Goal: Information Seeking & Learning: Learn about a topic

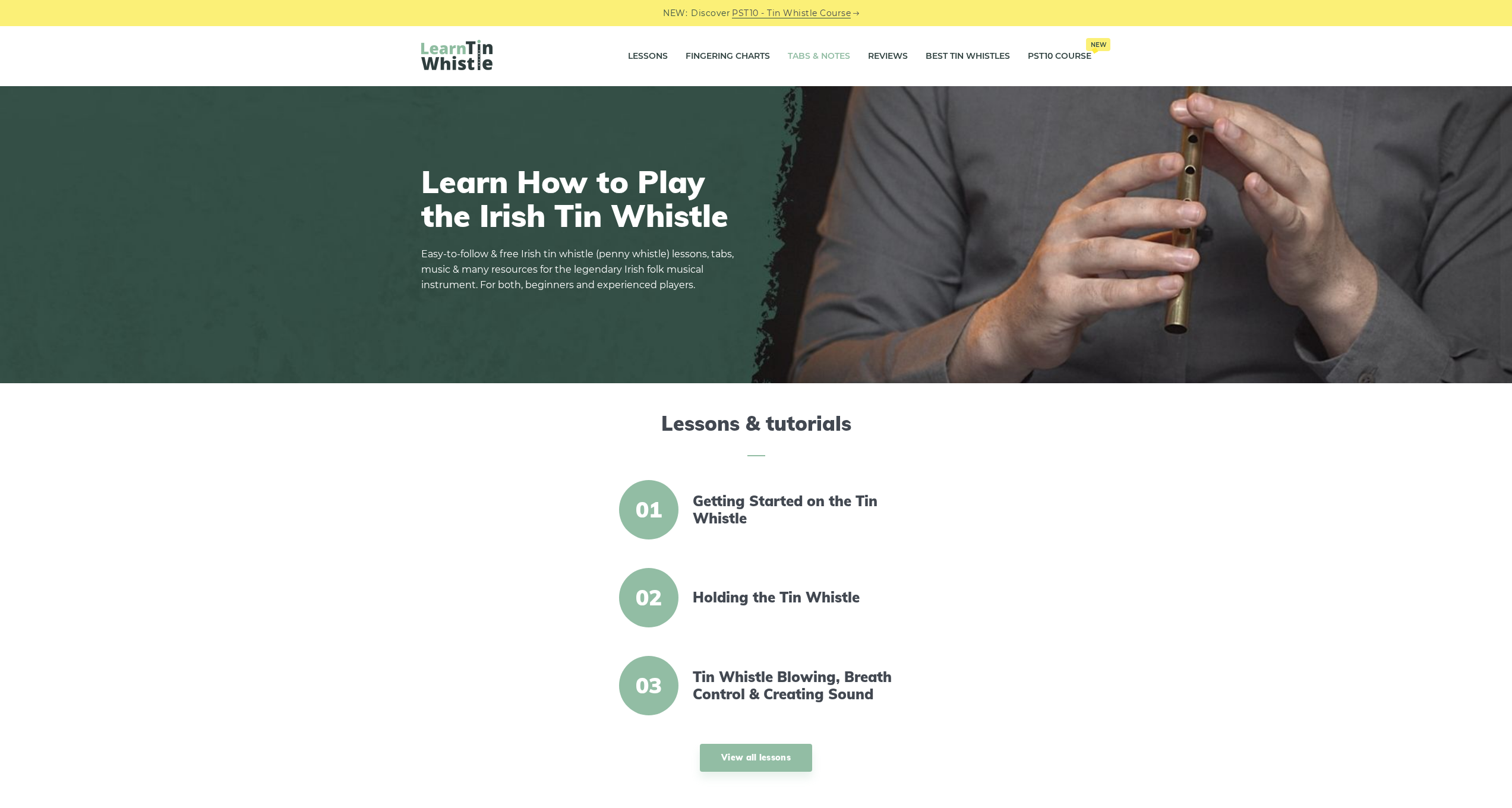
click at [797, 56] on link "Tabs & Notes" at bounding box center [819, 56] width 62 height 30
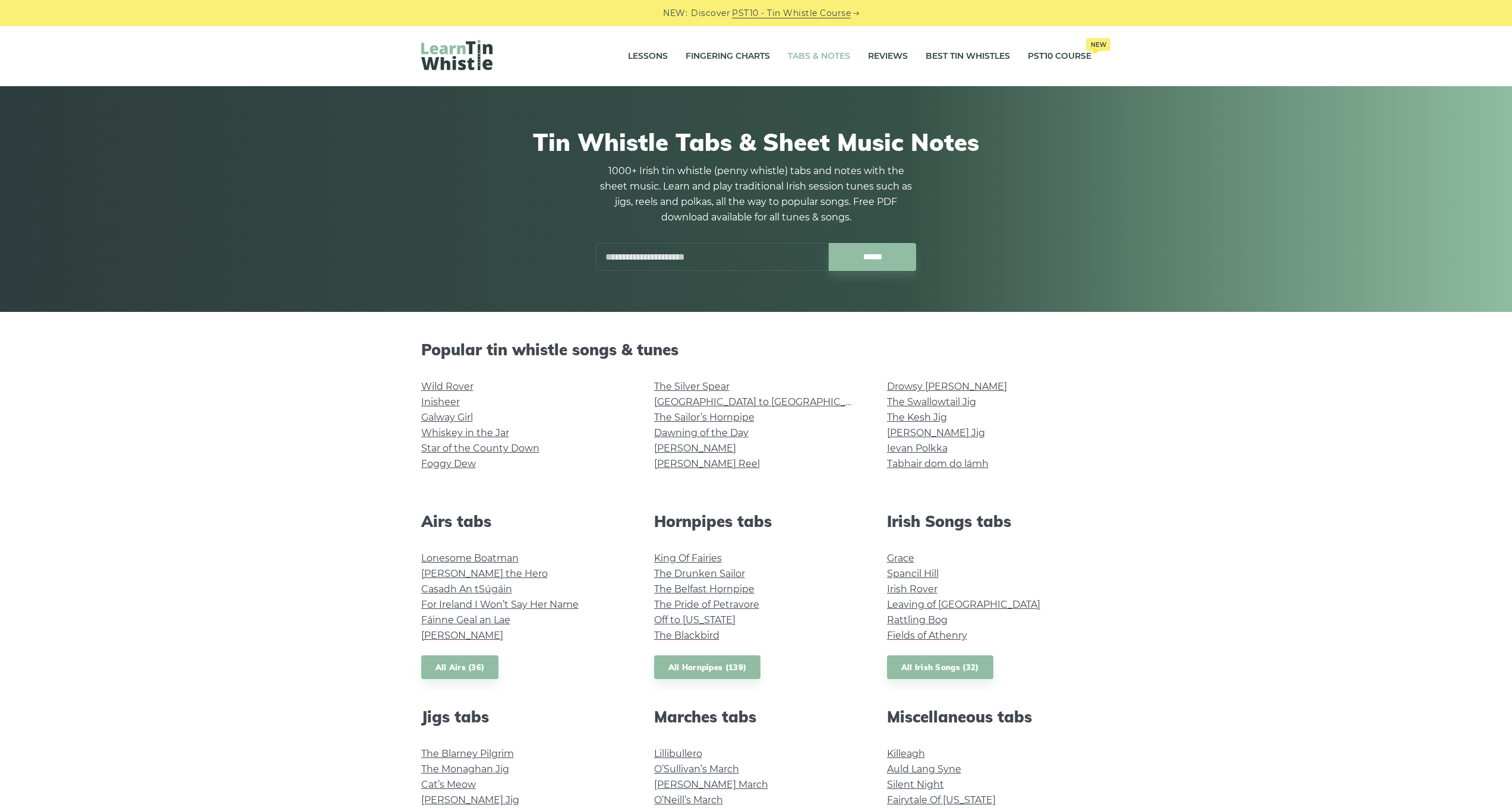
scroll to position [2, 0]
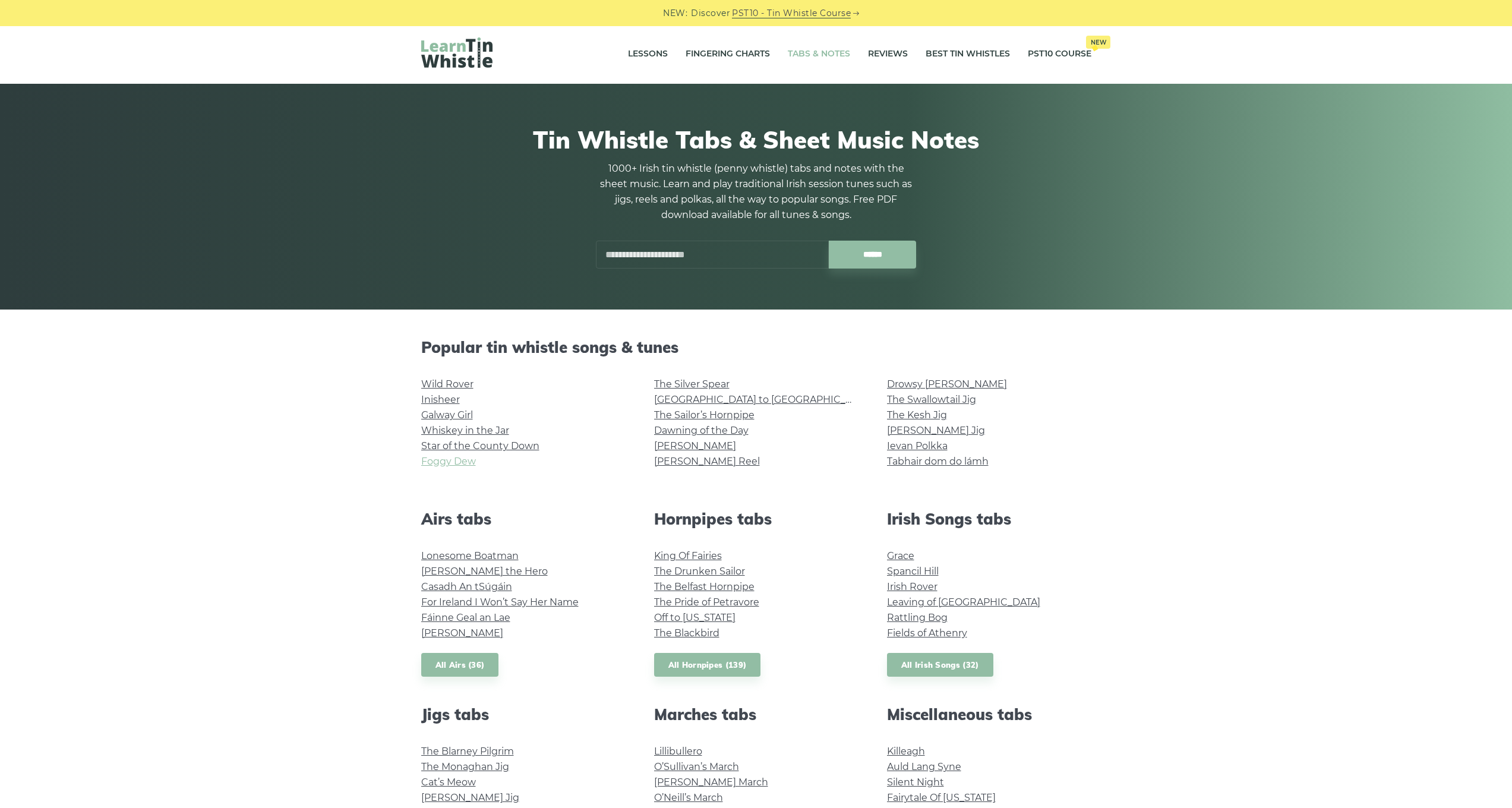
click at [467, 464] on link "Foggy Dew" at bounding box center [448, 461] width 55 height 12
click at [710, 462] on link "[PERSON_NAME] Reel" at bounding box center [707, 461] width 106 height 12
click at [910, 381] on link "Drowsy [PERSON_NAME]" at bounding box center [947, 384] width 120 height 12
click at [936, 404] on link "The Swallowtail Jig" at bounding box center [931, 400] width 89 height 12
click at [937, 411] on link "The Kesh Jig" at bounding box center [917, 415] width 60 height 12
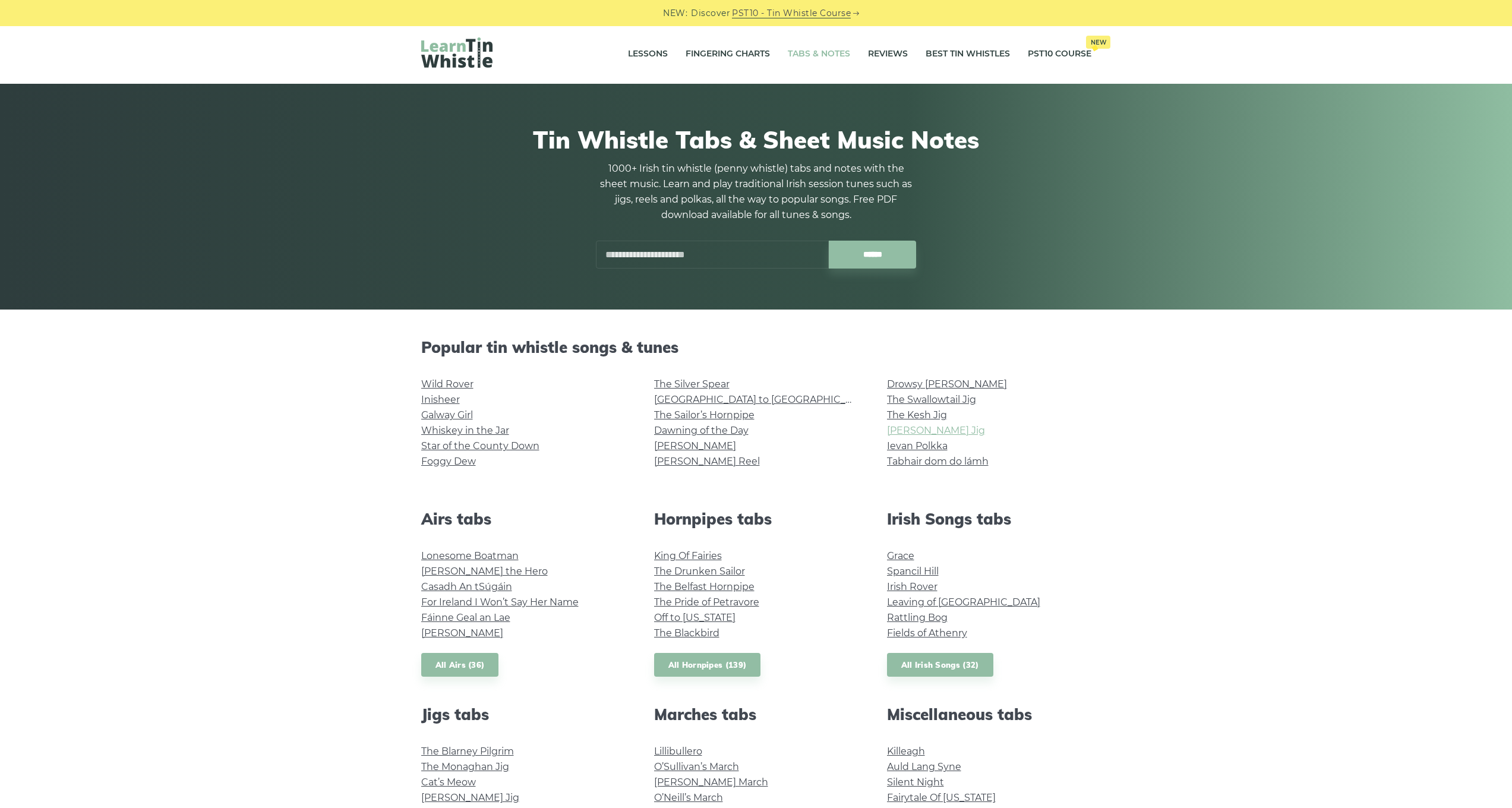
click at [919, 430] on link "[PERSON_NAME] Jig" at bounding box center [936, 430] width 98 height 12
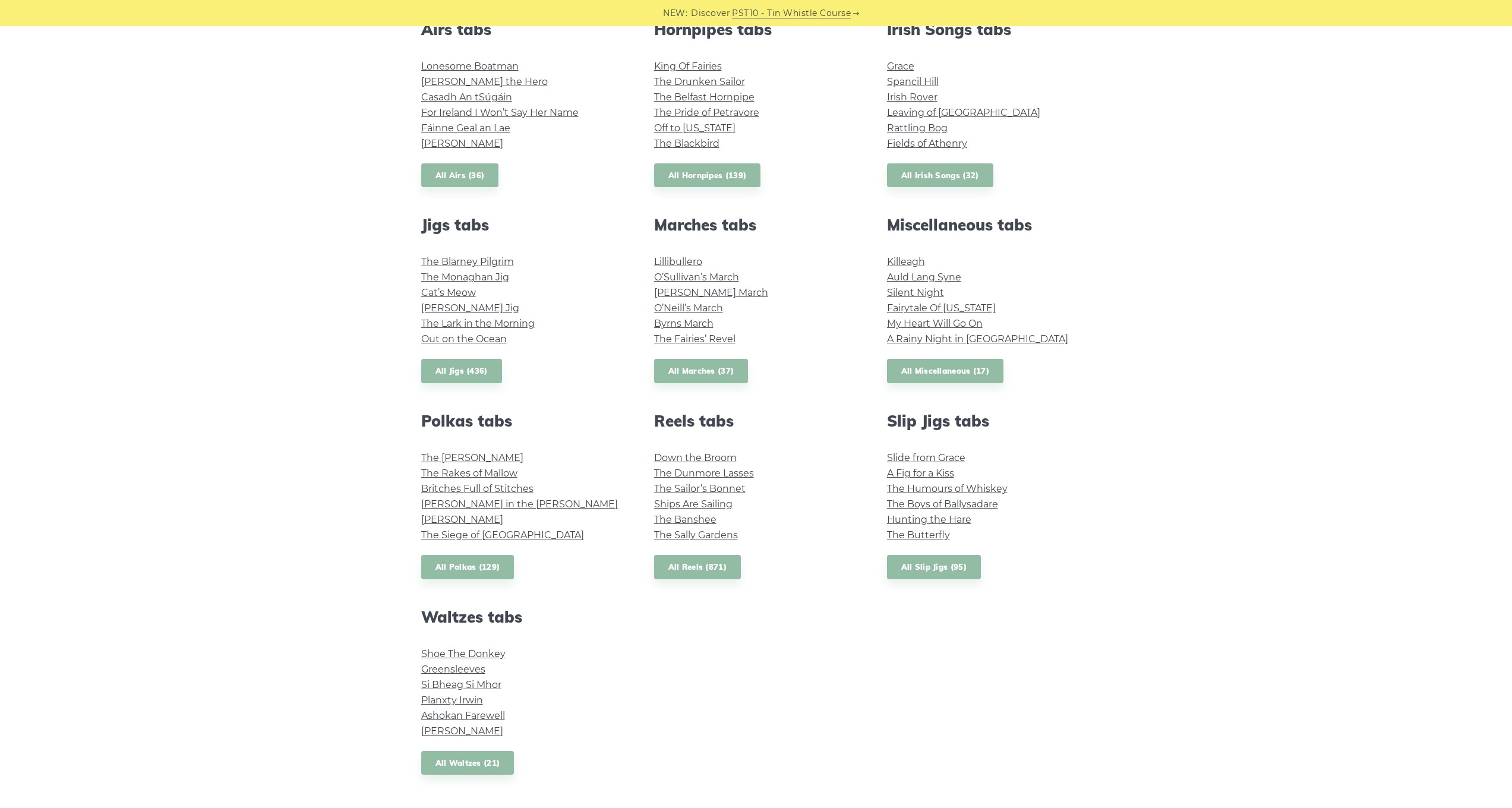
scroll to position [603, 0]
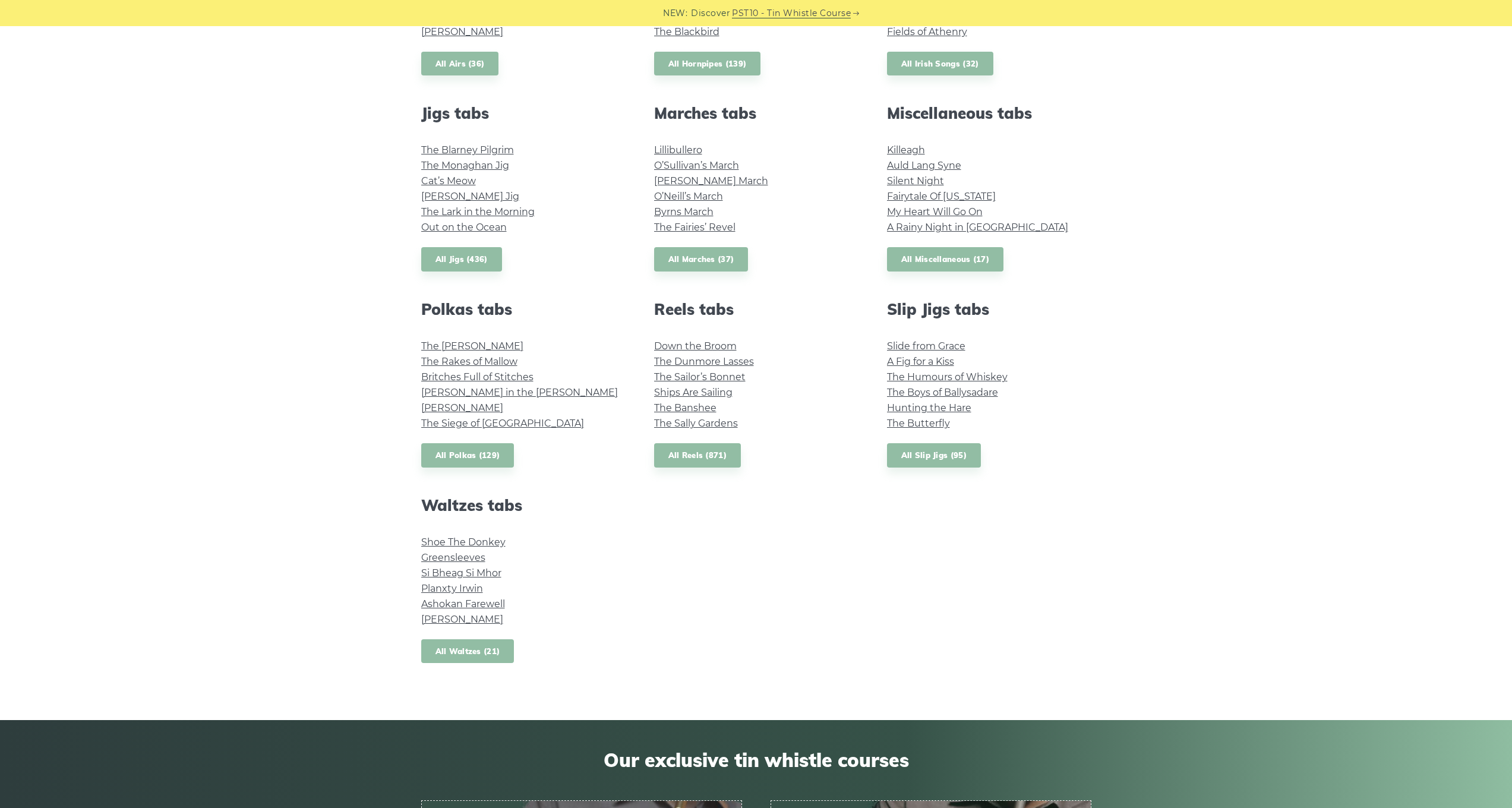
click at [471, 642] on link "All Waltzes (21)" at bounding box center [467, 650] width 93 height 24
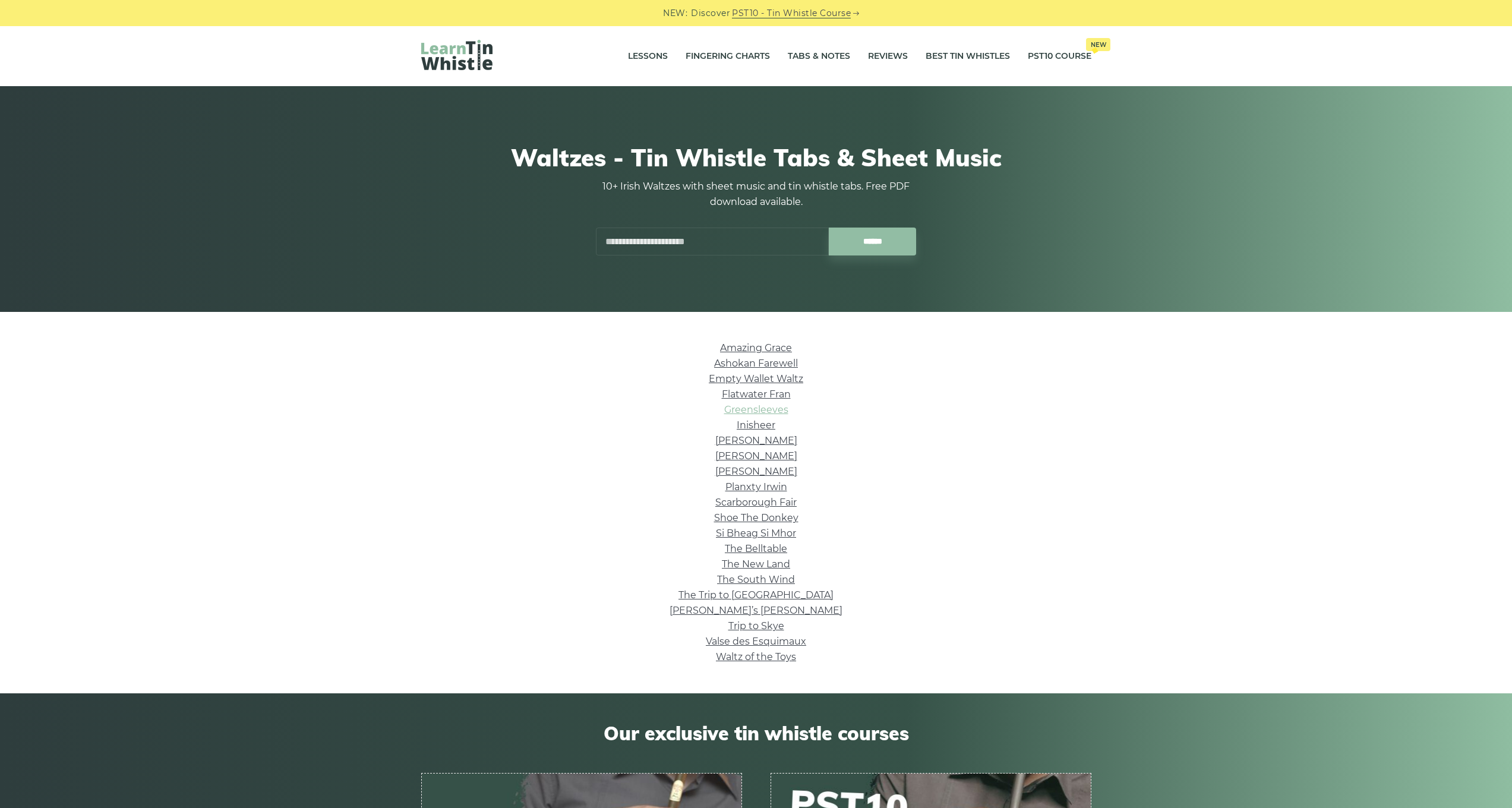
click at [766, 411] on link "Greensleeves" at bounding box center [756, 409] width 64 height 12
click at [771, 502] on link "Scarborough Fair" at bounding box center [756, 502] width 82 height 12
click at [779, 530] on link "Si­ Bheag Si­ Mhor" at bounding box center [756, 533] width 80 height 12
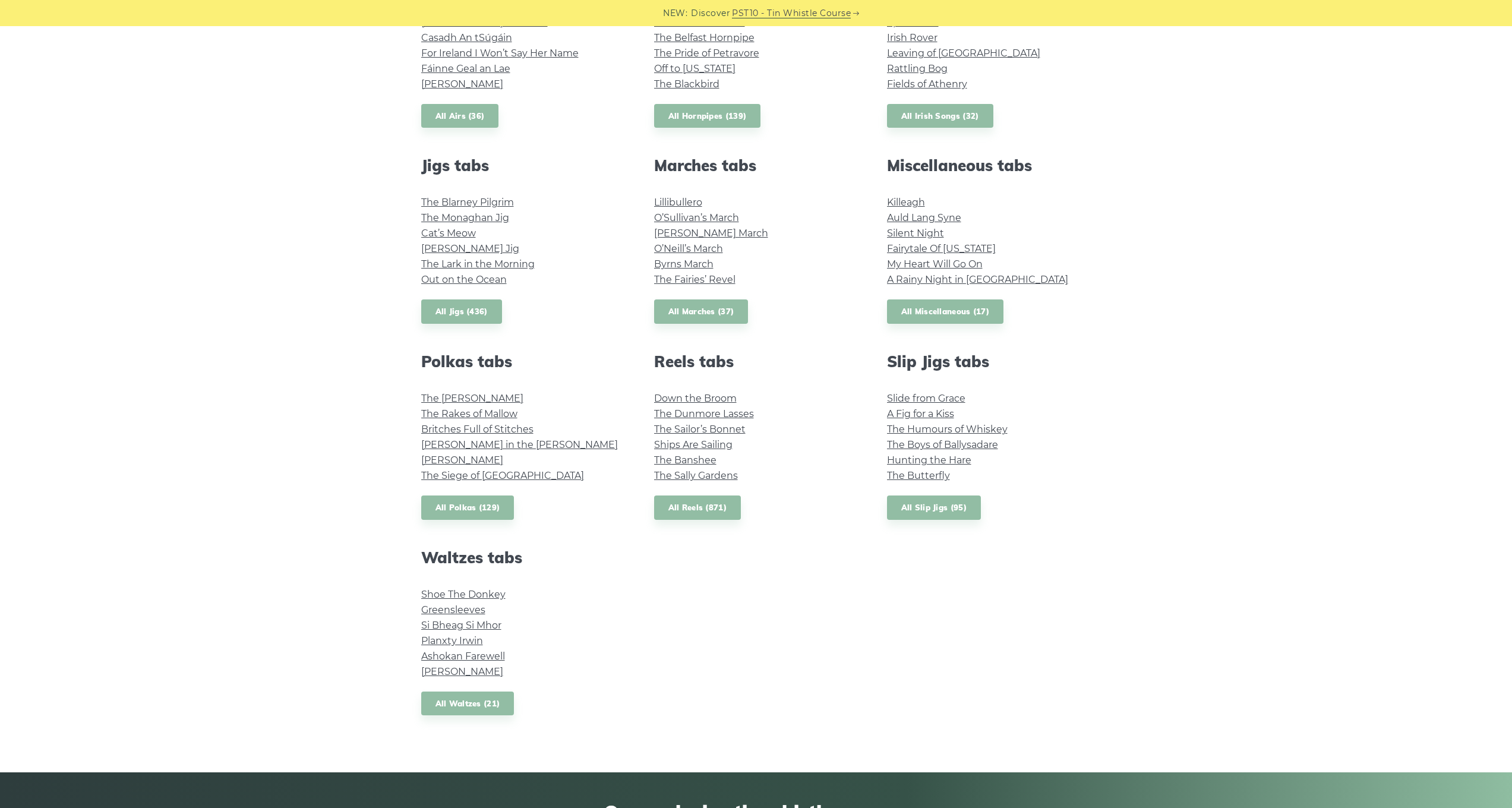
scroll to position [460, 0]
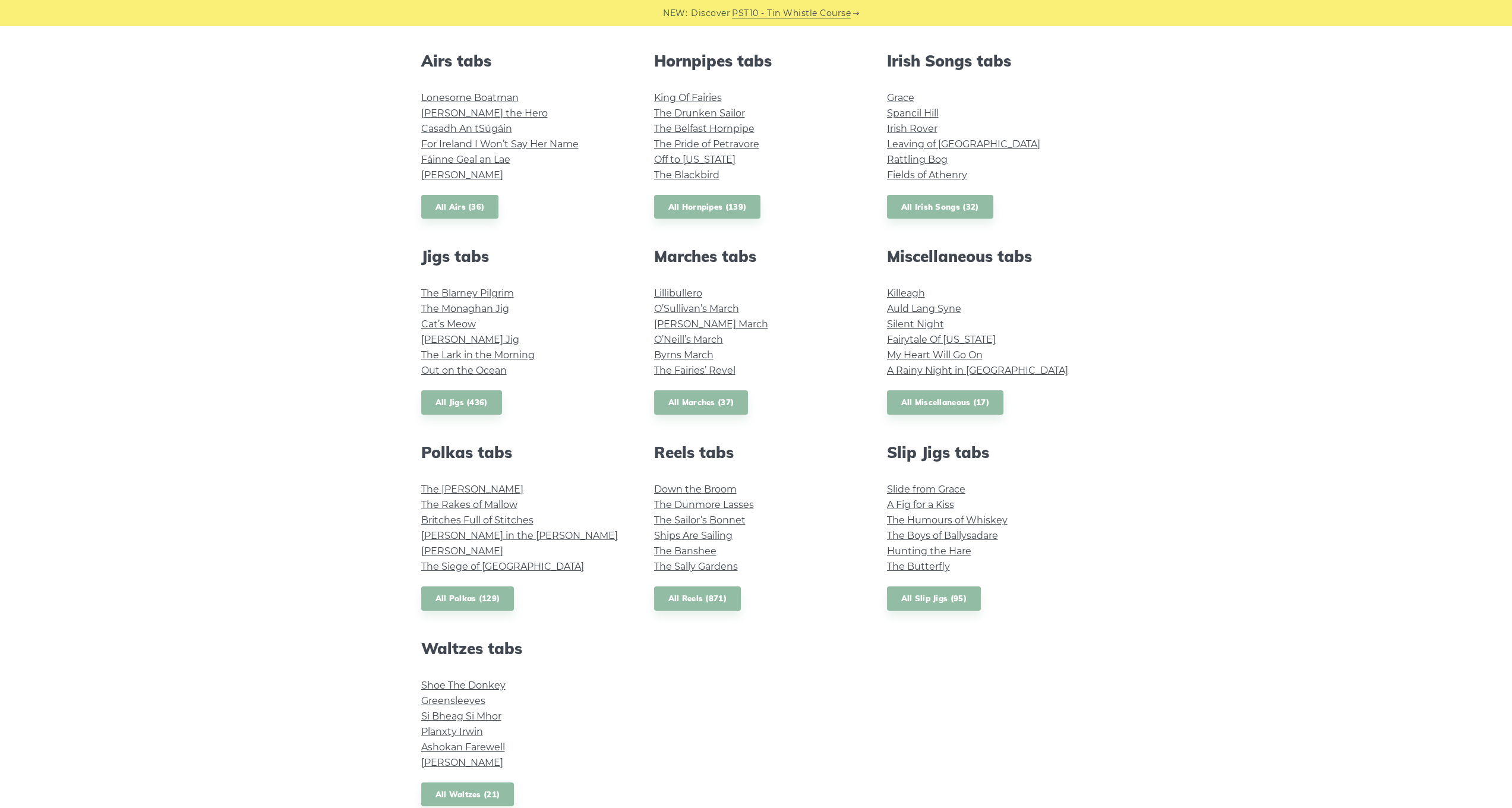
click at [949, 258] on h2 "Miscellaneous tabs" at bounding box center [989, 256] width 205 height 18
click at [921, 395] on link "All Miscellaneous (17)" at bounding box center [946, 402] width 117 height 24
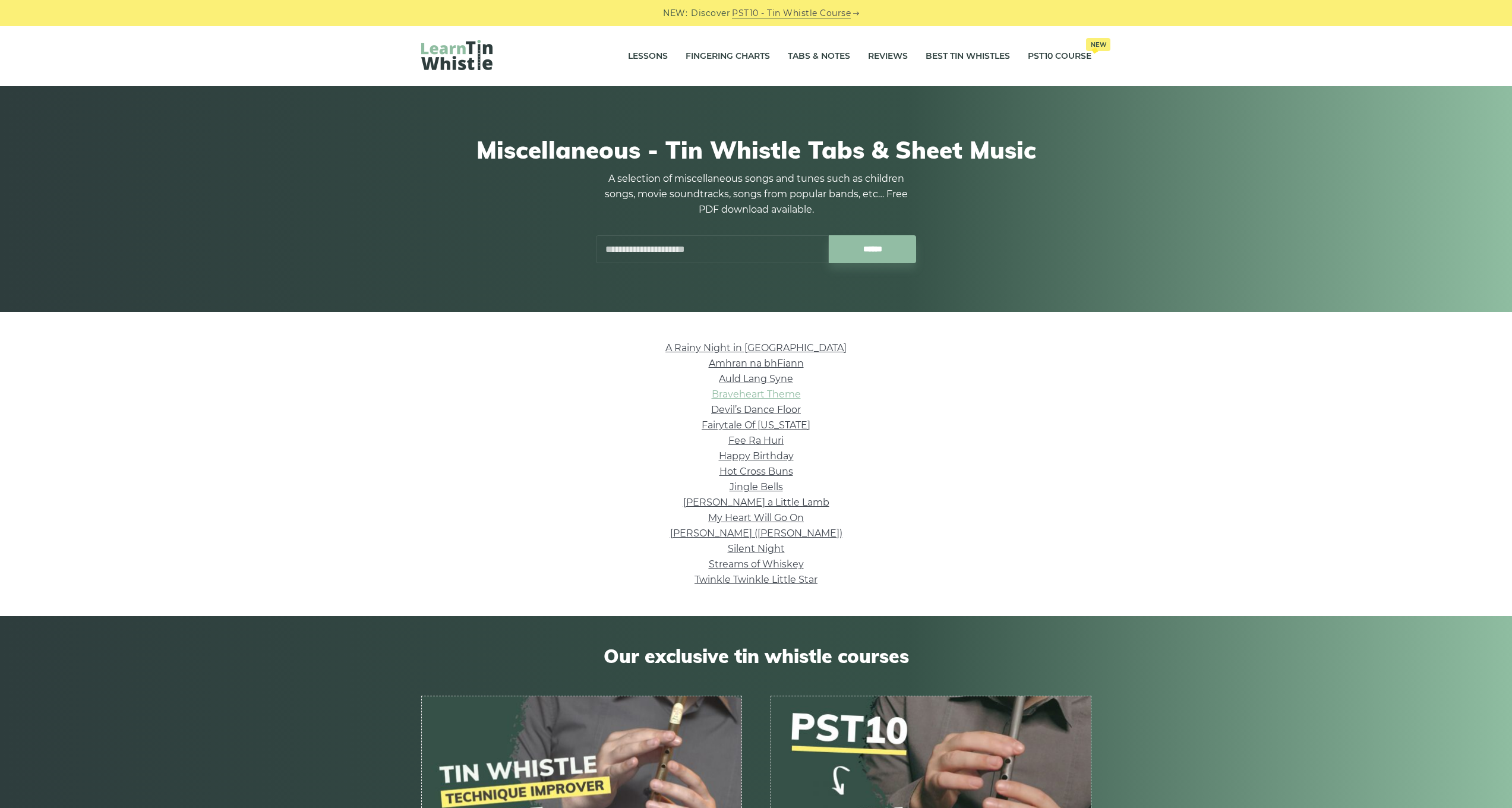
click at [781, 393] on link "Braveheart Theme" at bounding box center [756, 394] width 89 height 12
click at [798, 518] on link "My Heart Will Go On" at bounding box center [756, 518] width 96 height 12
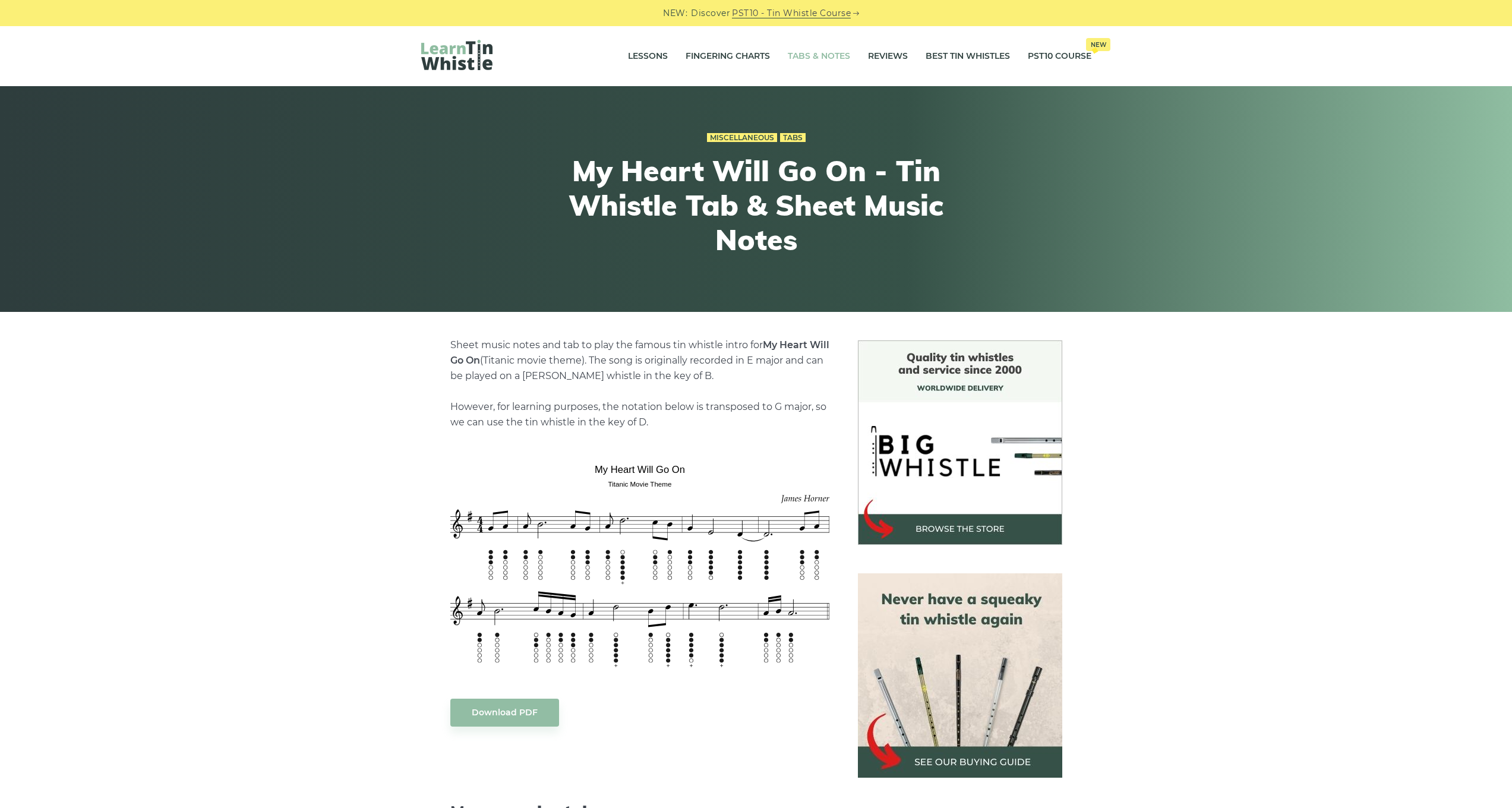
click at [810, 48] on link "Tabs & Notes" at bounding box center [819, 56] width 62 height 30
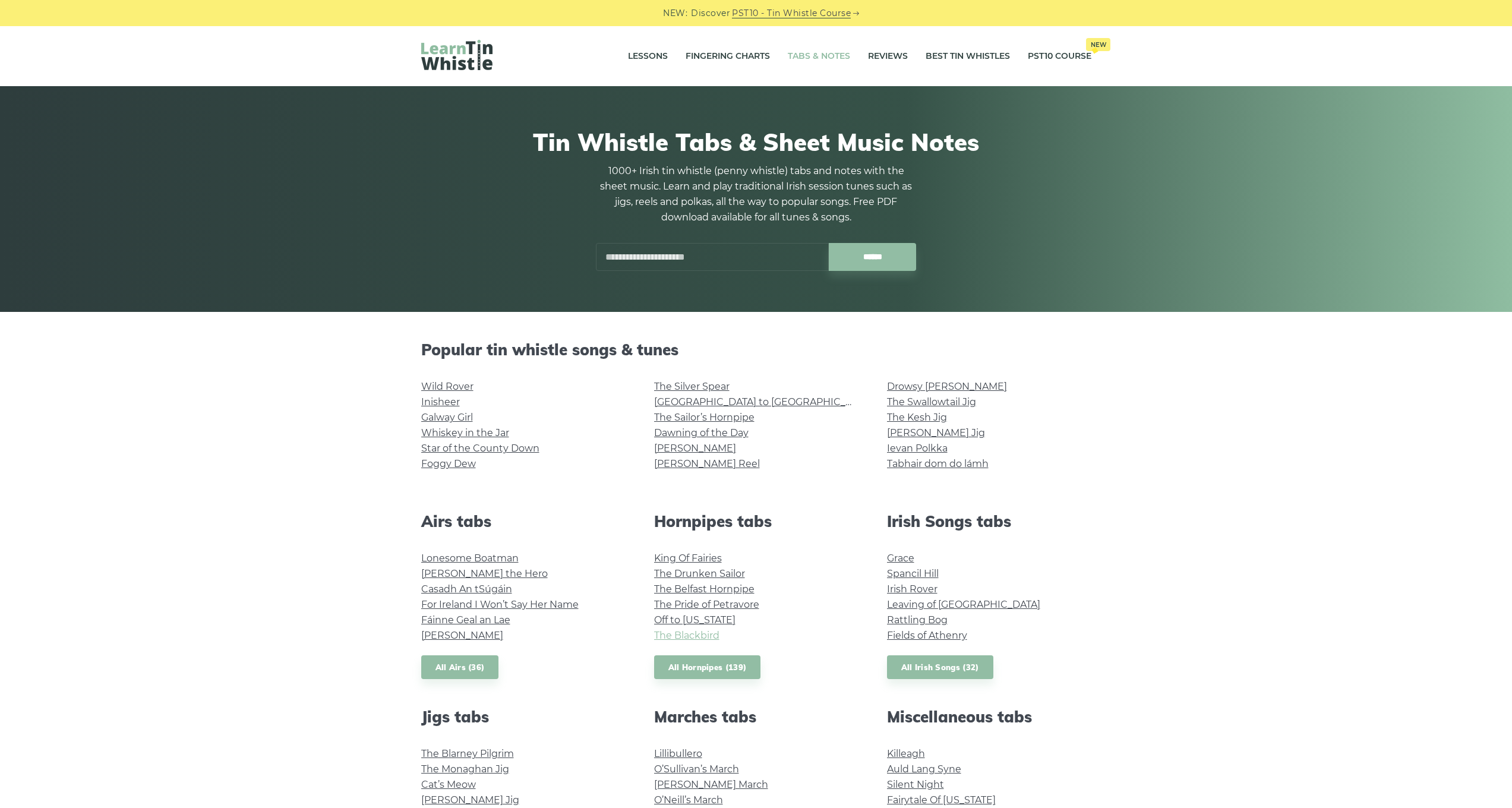
click at [695, 632] on link "The Blackbird" at bounding box center [687, 635] width 65 height 12
click at [687, 559] on link "King Of Fairies" at bounding box center [688, 558] width 67 height 12
click at [688, 570] on link "The Drunken Sailor" at bounding box center [700, 574] width 91 height 12
click at [467, 662] on link "All Airs (36)" at bounding box center [459, 667] width 78 height 24
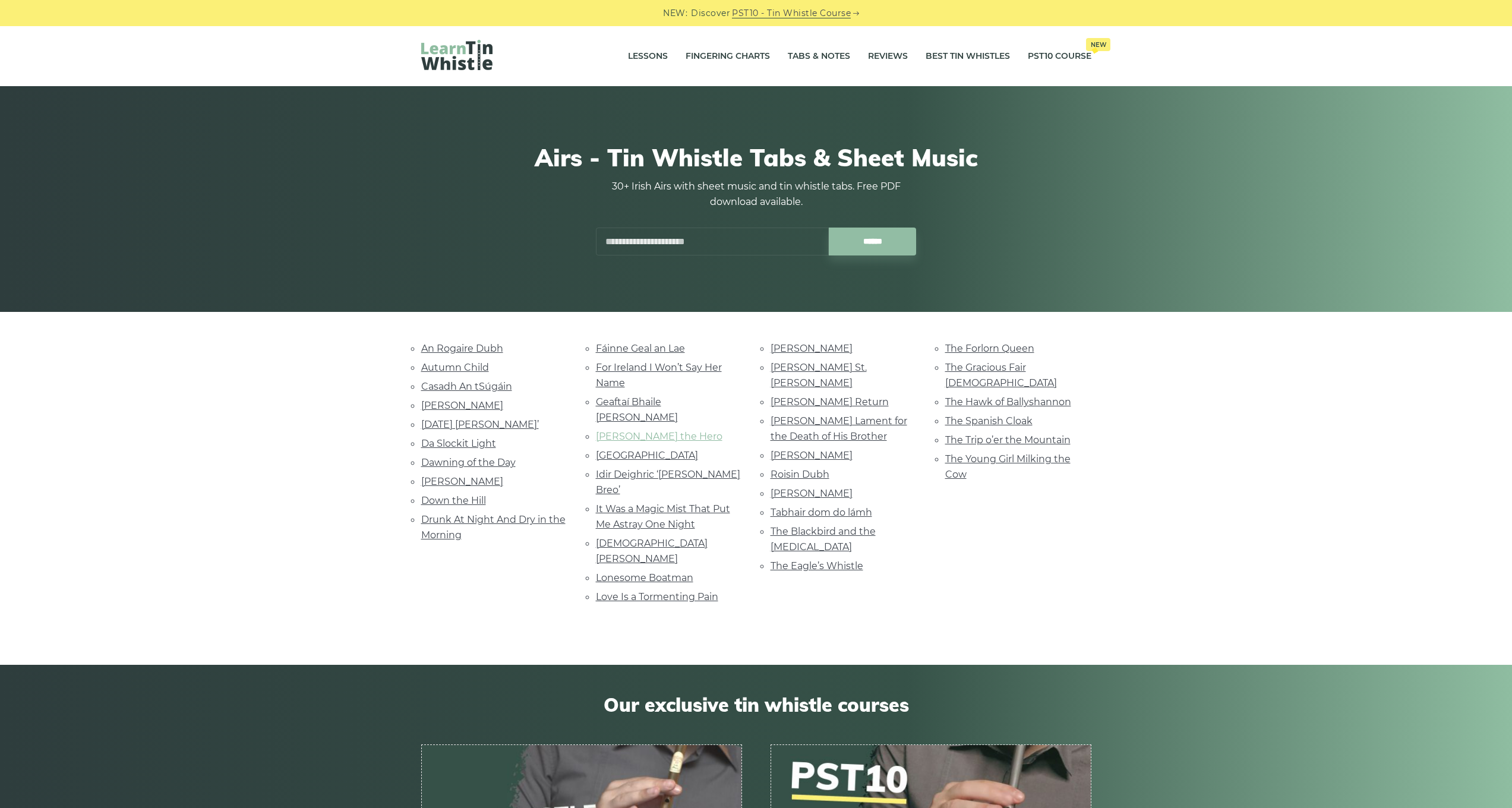
click at [668, 430] on link "[PERSON_NAME] the Hero" at bounding box center [659, 436] width 127 height 12
click at [735, 245] on input "text" at bounding box center [712, 241] width 233 height 28
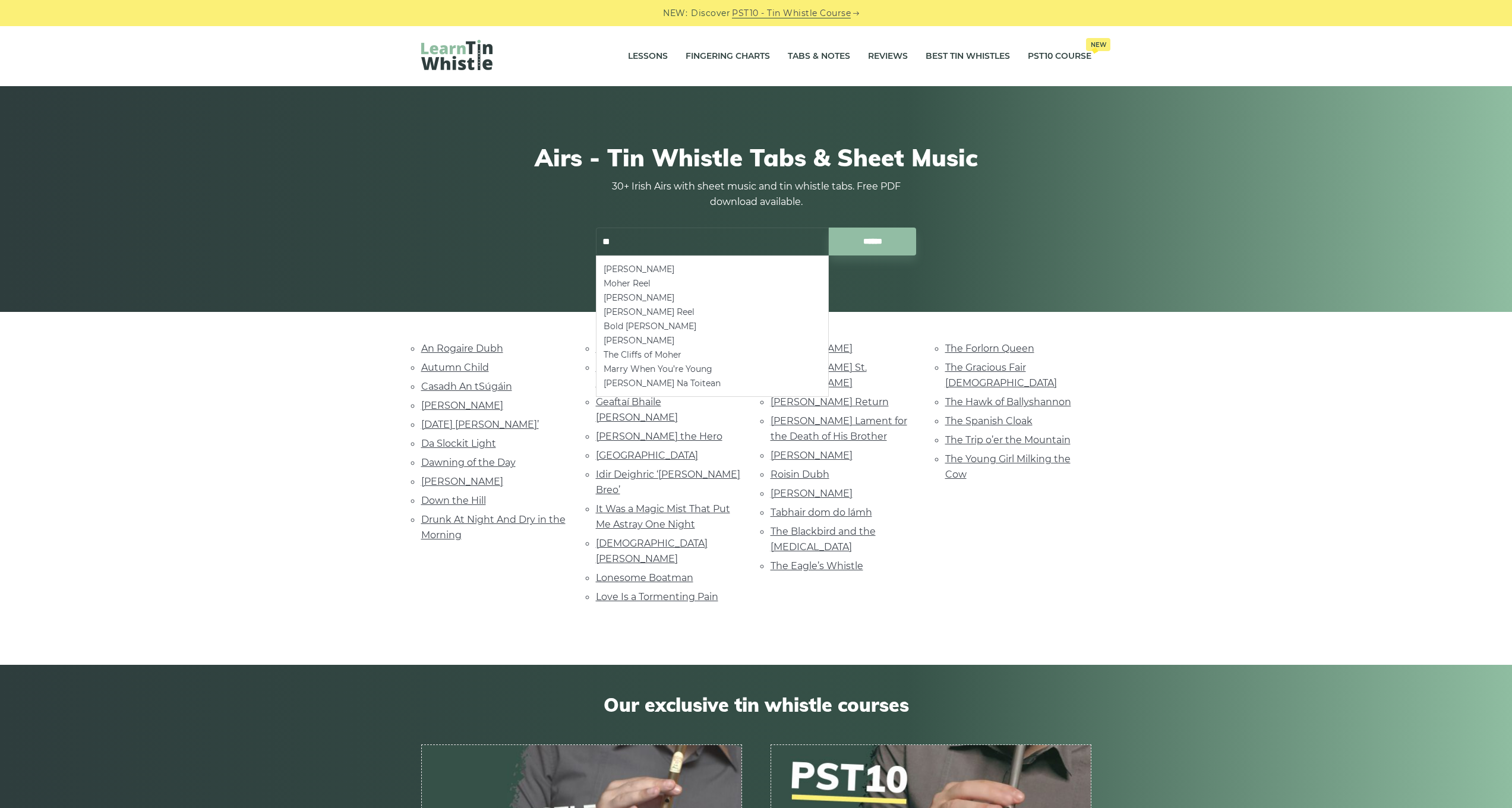
type input "*"
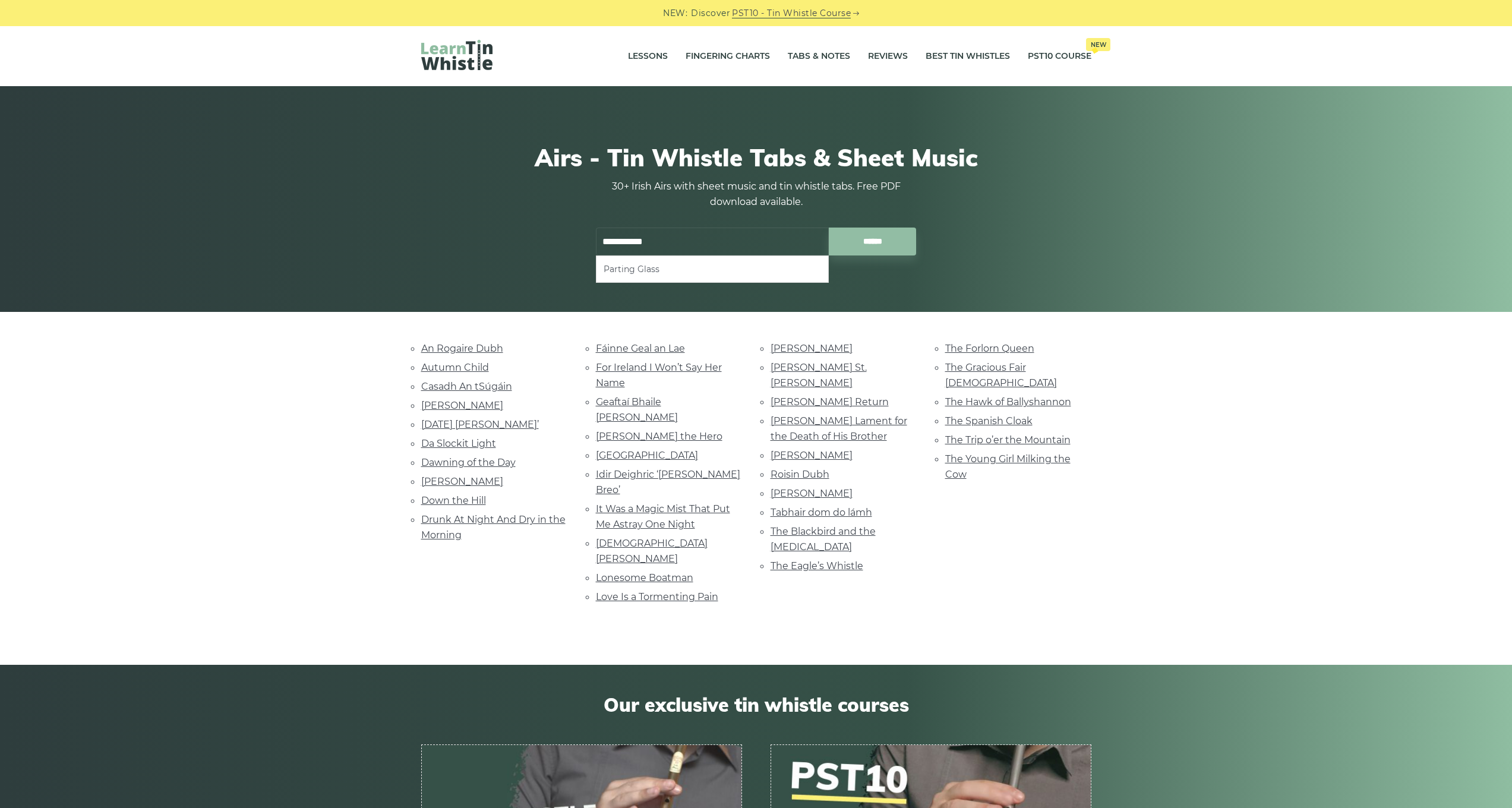
click at [606, 270] on li "Parting Glass" at bounding box center [712, 269] width 217 height 14
type input "**********"
click at [673, 347] on link "Fáinne Geal an Lae" at bounding box center [640, 349] width 89 height 12
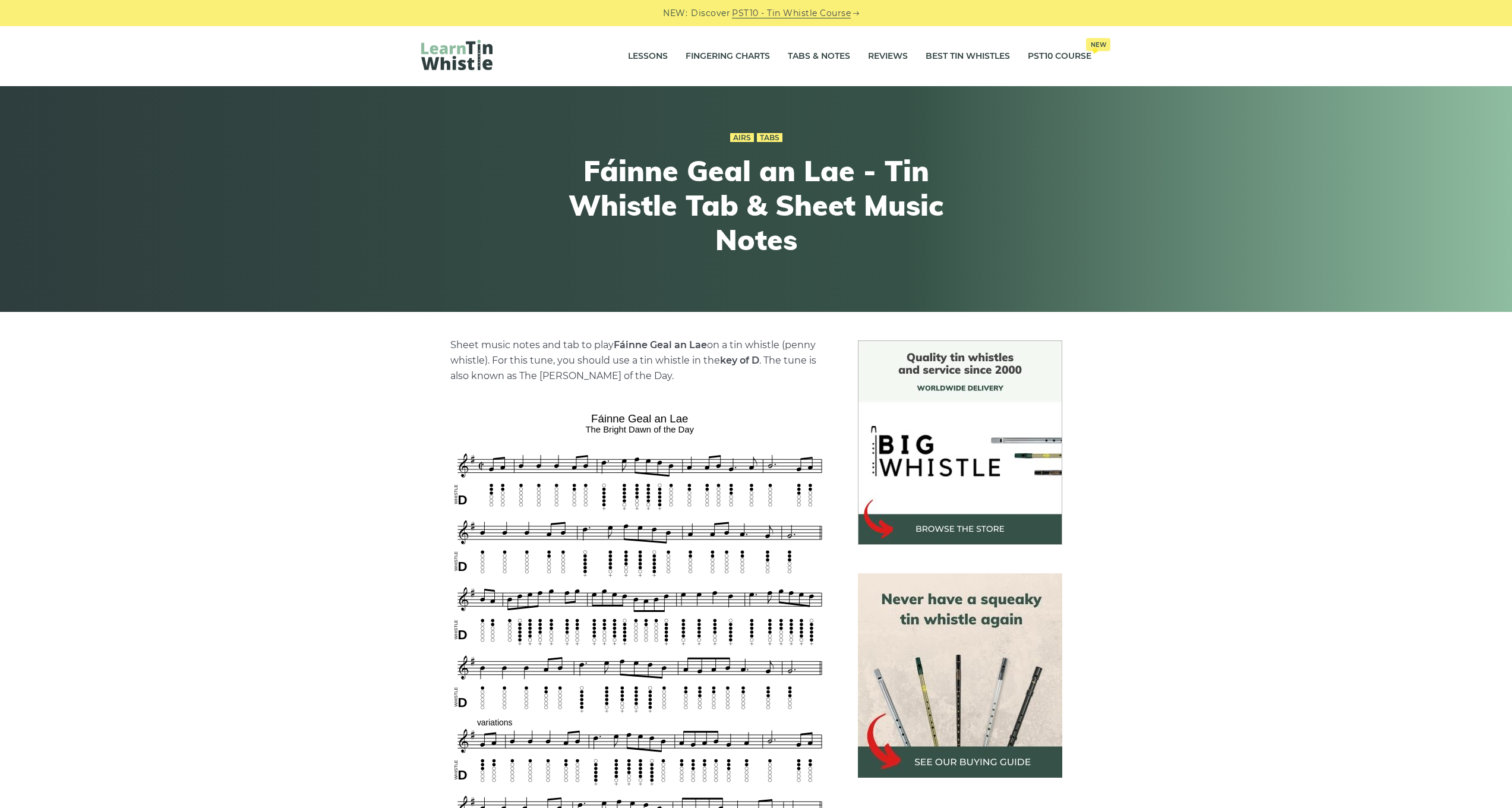
click at [453, 48] on img at bounding box center [457, 55] width 71 height 31
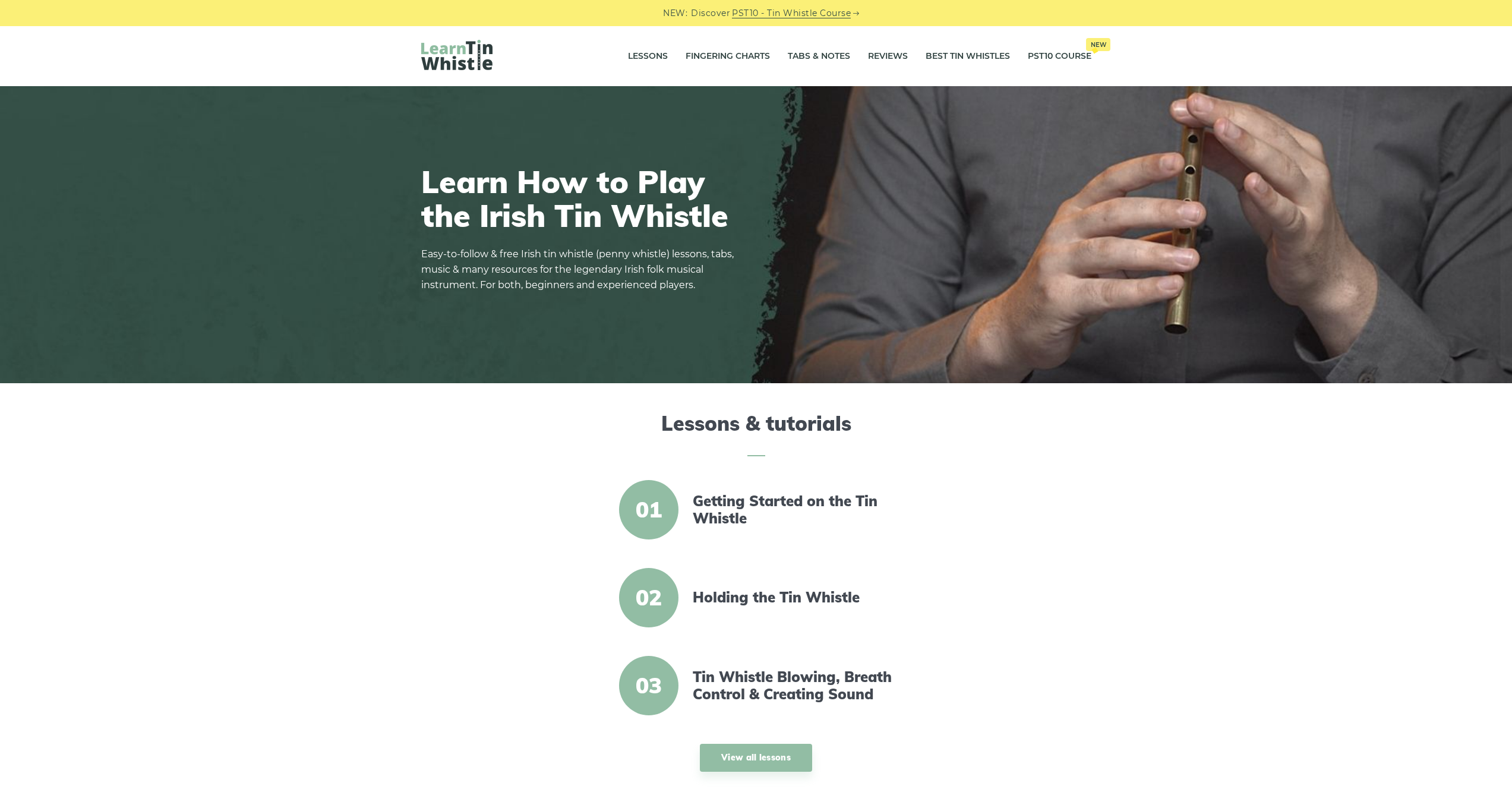
click at [807, 14] on link "PST10 - Tin Whistle Course" at bounding box center [792, 13] width 119 height 13
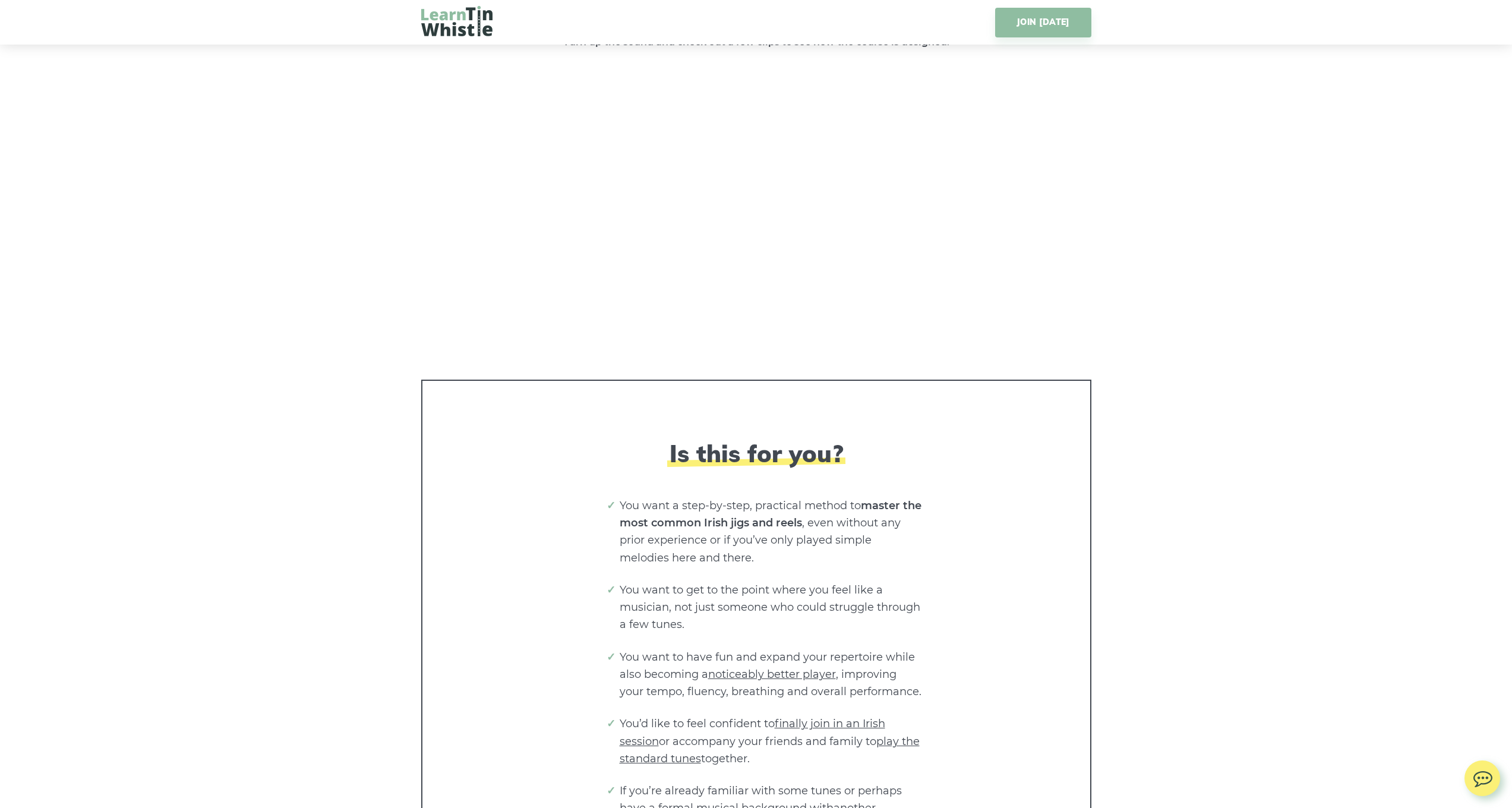
scroll to position [1629, 0]
